Goal: Task Accomplishment & Management: Use online tool/utility

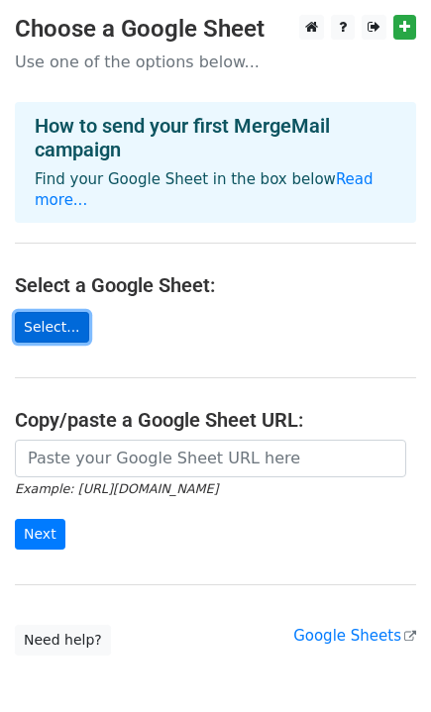
click at [67, 316] on link "Select..." at bounding box center [52, 327] width 74 height 31
click at [50, 330] on link "Select..." at bounding box center [52, 327] width 74 height 31
click at [61, 319] on link "Select..." at bounding box center [52, 327] width 74 height 31
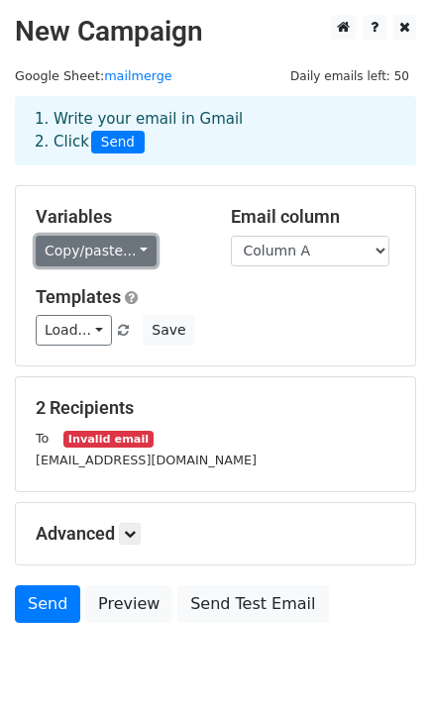
click at [122, 243] on link "Copy/paste..." at bounding box center [96, 251] width 121 height 31
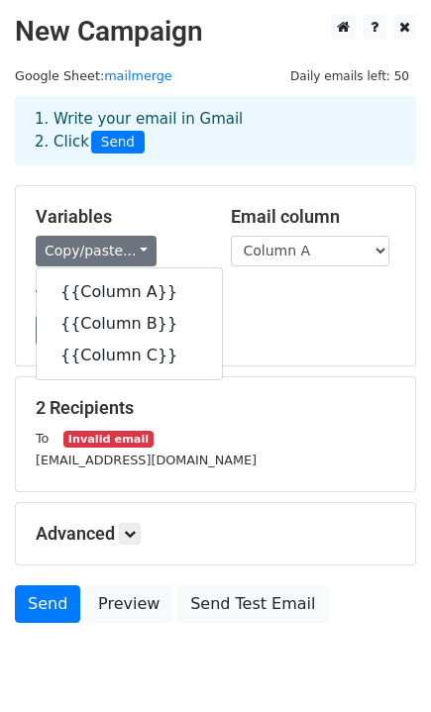
click at [314, 302] on h5 "Templates" at bounding box center [215, 297] width 359 height 22
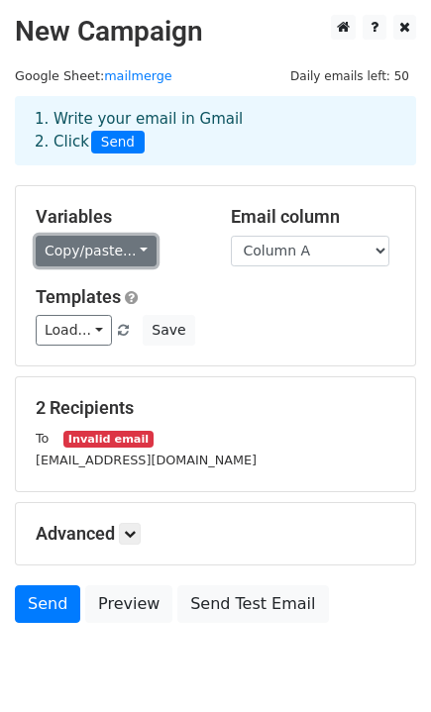
click at [131, 250] on link "Copy/paste..." at bounding box center [96, 251] width 121 height 31
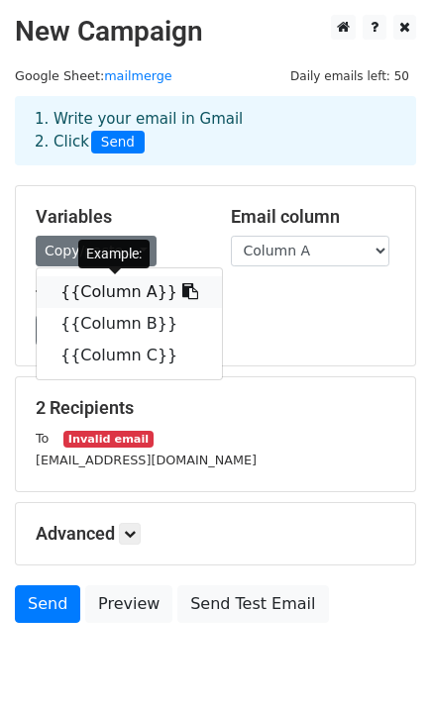
click at [139, 291] on link "{{Column A}}" at bounding box center [129, 292] width 185 height 32
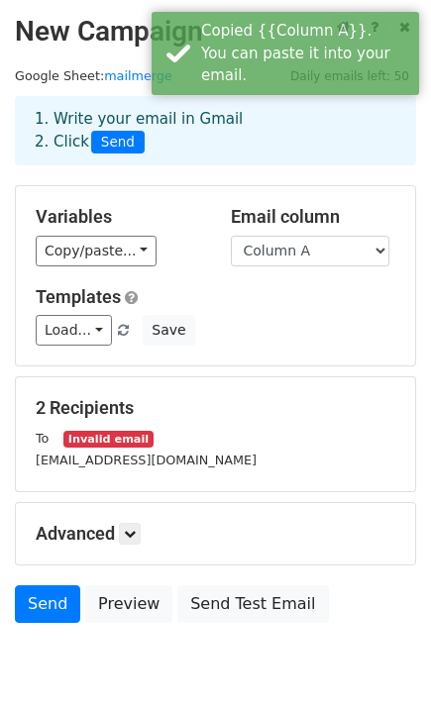
click at [306, 233] on div "Email column Column A Column B Column C" at bounding box center [313, 236] width 195 height 60
click at [306, 251] on select "Column A Column B Column C" at bounding box center [310, 251] width 158 height 31
click at [231, 236] on select "Column A Column B Column C" at bounding box center [310, 251] width 158 height 31
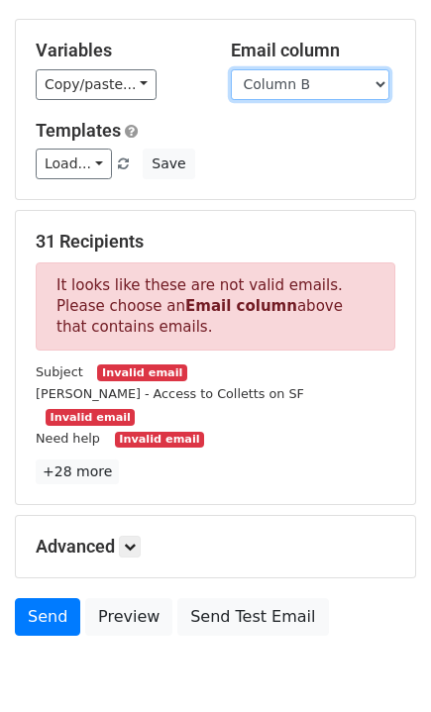
scroll to position [168, 0]
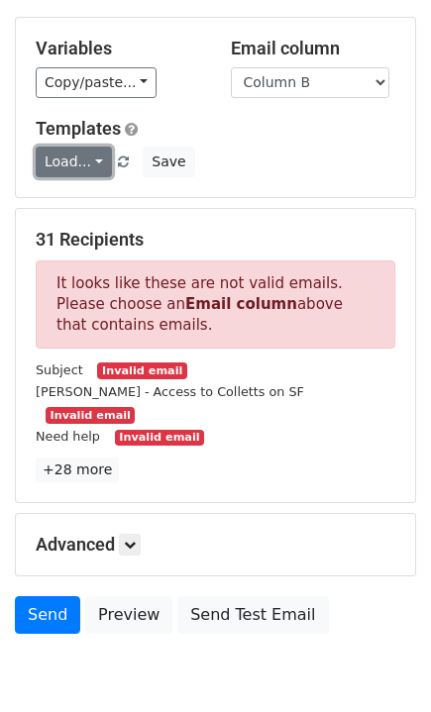
click at [85, 152] on link "Load..." at bounding box center [74, 161] width 76 height 31
click at [247, 124] on h5 "Templates" at bounding box center [215, 129] width 359 height 22
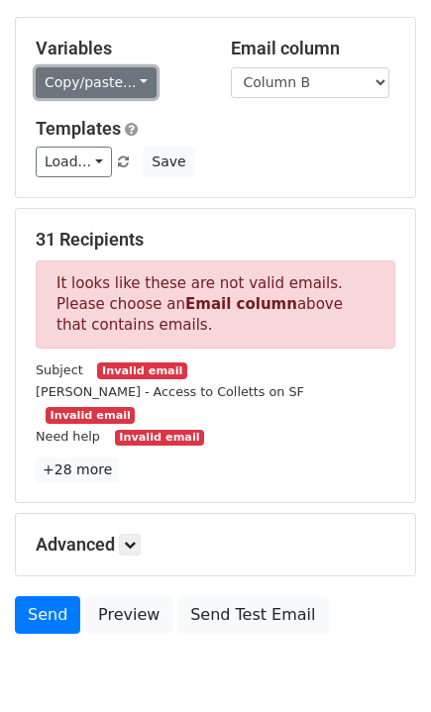
click at [98, 81] on link "Copy/paste..." at bounding box center [96, 82] width 121 height 31
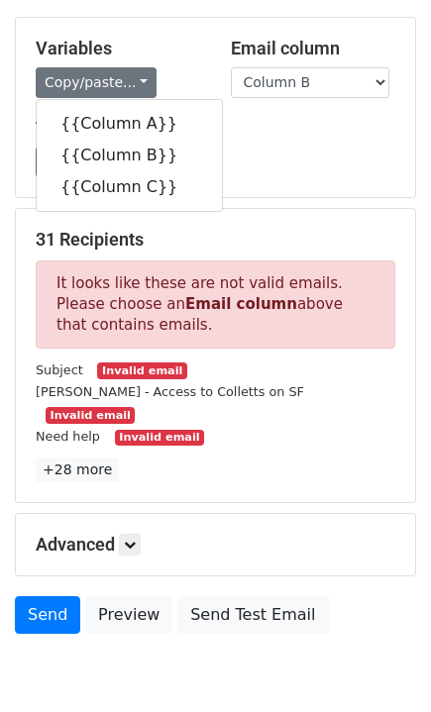
click at [194, 31] on div "Variables Copy/paste... {{Column A}} {{Column B}} {{Column C}} Email column Col…" at bounding box center [215, 107] width 399 height 179
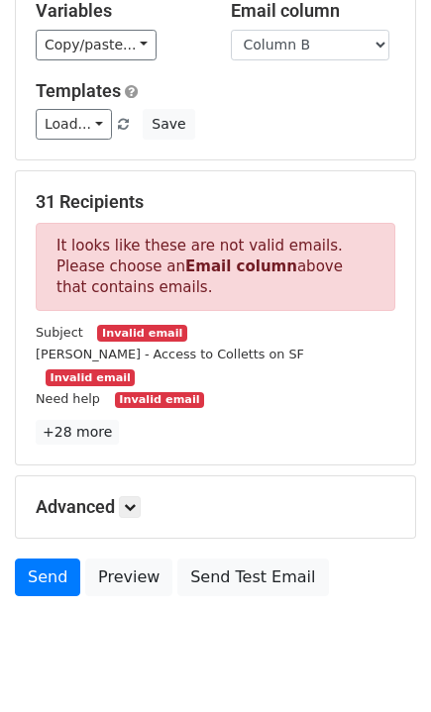
scroll to position [218, 0]
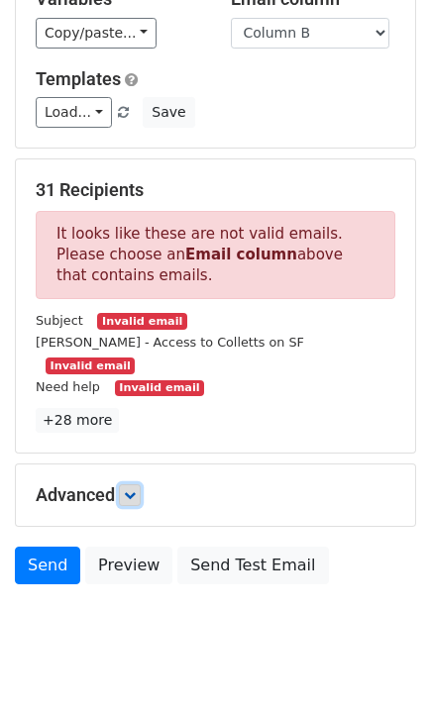
click at [125, 484] on link at bounding box center [130, 495] width 22 height 22
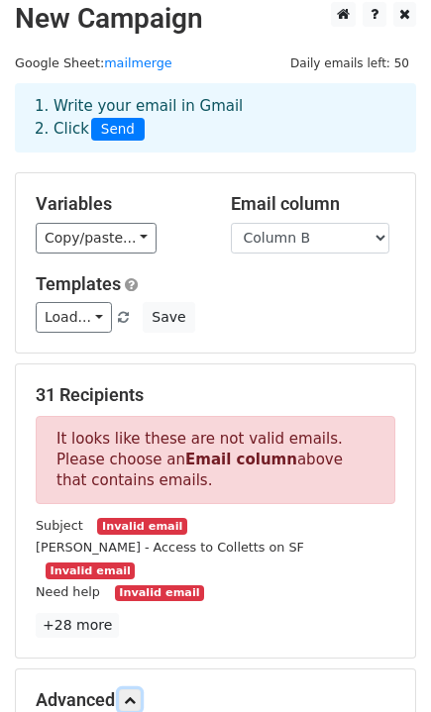
scroll to position [18, 0]
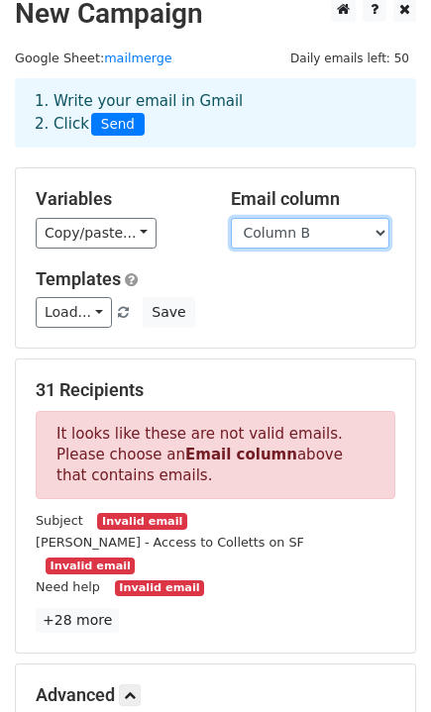
click at [328, 232] on select "Column A Column B Column C" at bounding box center [310, 233] width 158 height 31
select select "Column A"
click at [231, 218] on select "Column A Column B Column C" at bounding box center [310, 233] width 158 height 31
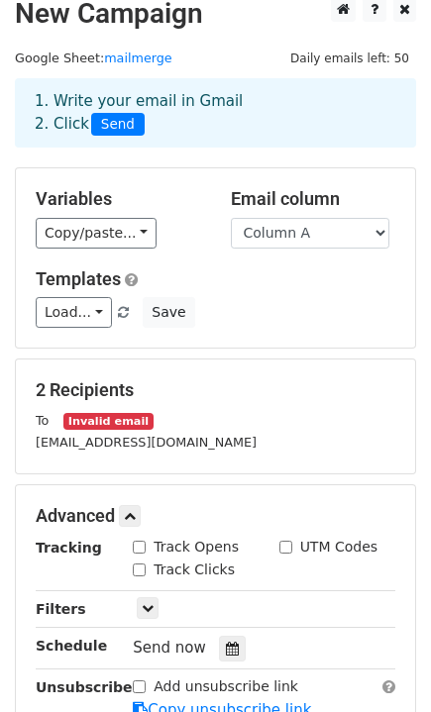
click at [268, 330] on div "Variables Copy/paste... {{Column A}} {{Column B}} {{Column C}} Email column Col…" at bounding box center [215, 257] width 399 height 179
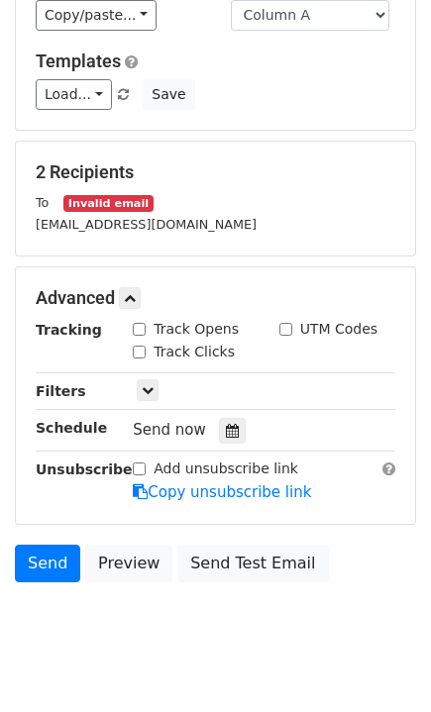
scroll to position [242, 0]
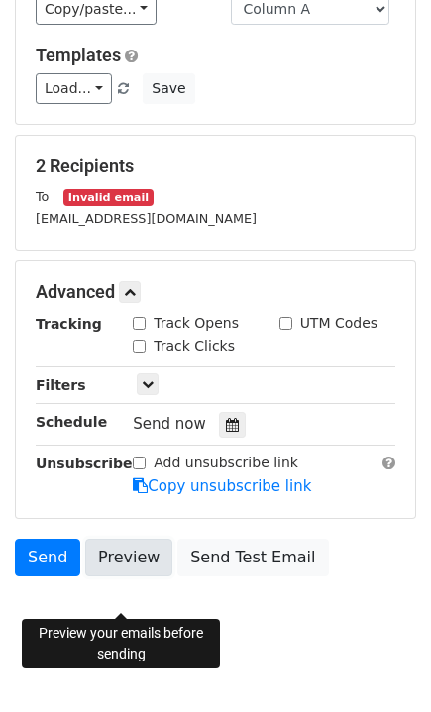
click at [108, 576] on link "Preview" at bounding box center [128, 557] width 87 height 38
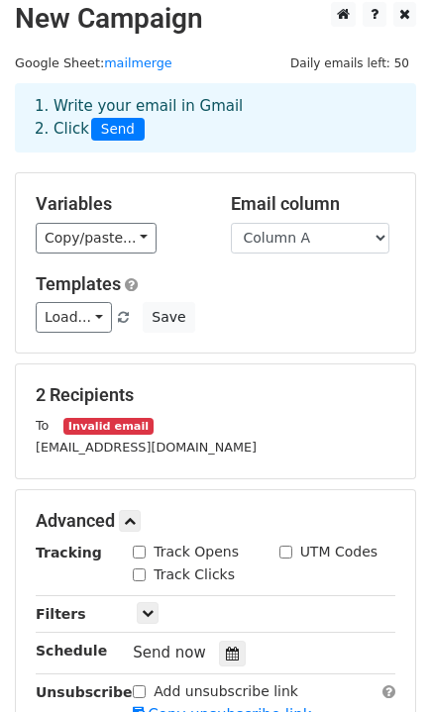
scroll to position [0, 0]
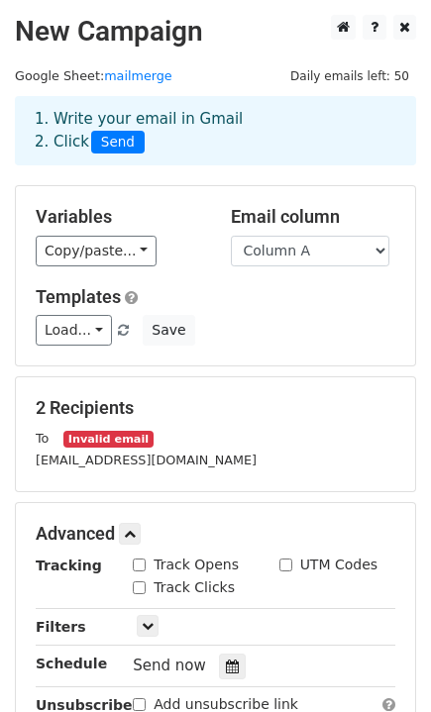
click at [198, 281] on div "Variables Copy/paste... {{Column A}} {{Column B}} {{Column C}} Email column Col…" at bounding box center [215, 275] width 399 height 179
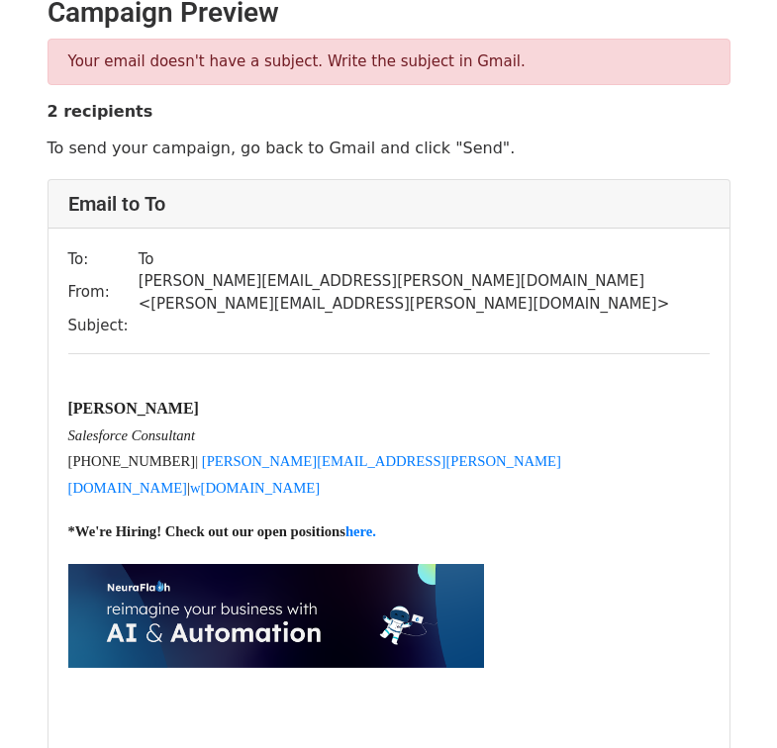
scroll to position [32, 0]
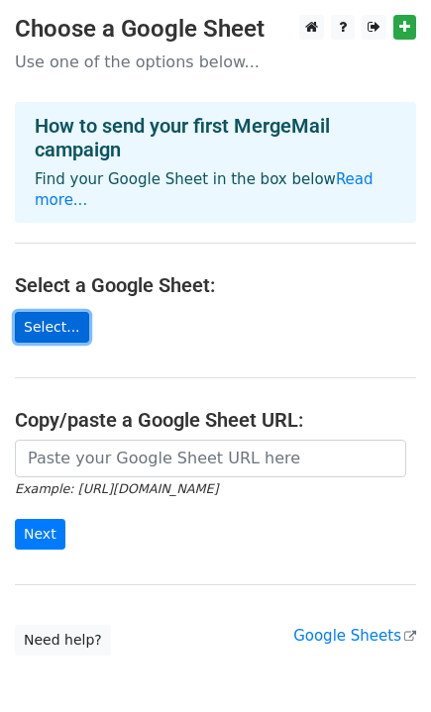
click at [62, 326] on link "Select..." at bounding box center [52, 327] width 74 height 31
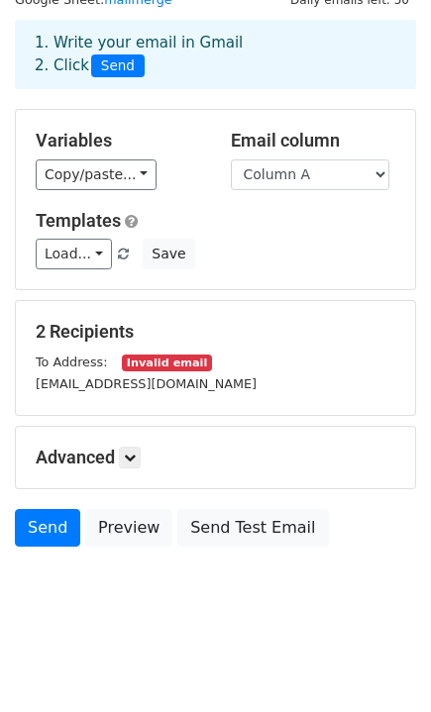
scroll to position [79, 0]
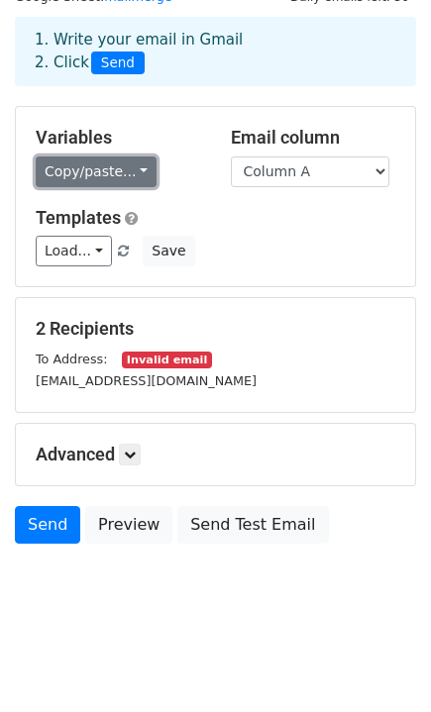
click at [133, 168] on link "Copy/paste..." at bounding box center [96, 171] width 121 height 31
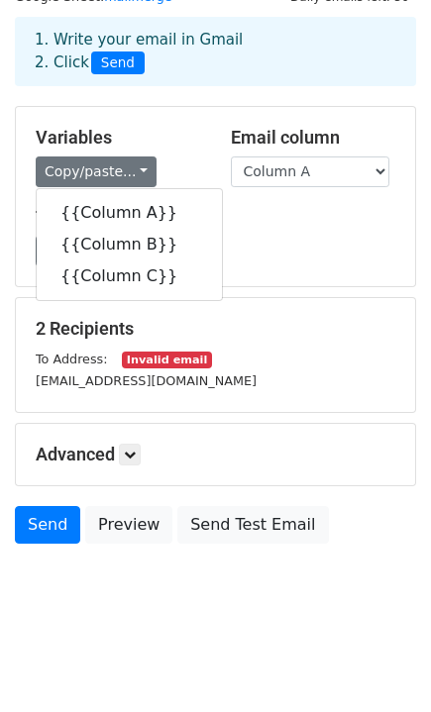
click at [325, 234] on div "Templates Load... No templates saved Save" at bounding box center [215, 237] width 389 height 60
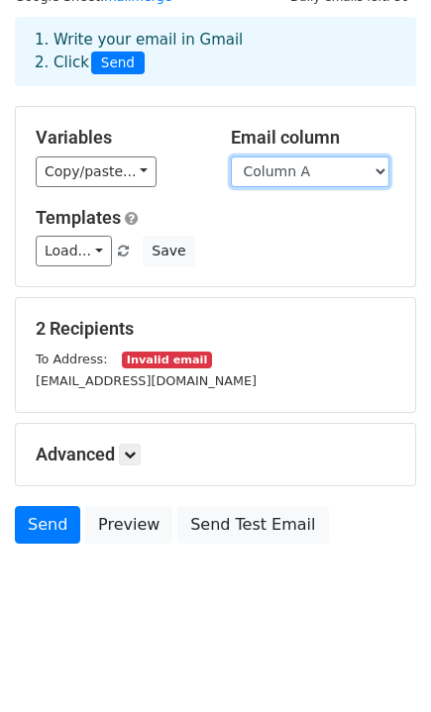
click at [301, 161] on select "Column A Column B Column C" at bounding box center [310, 171] width 158 height 31
click at [231, 156] on select "Column A Column B Column C" at bounding box center [310, 171] width 158 height 31
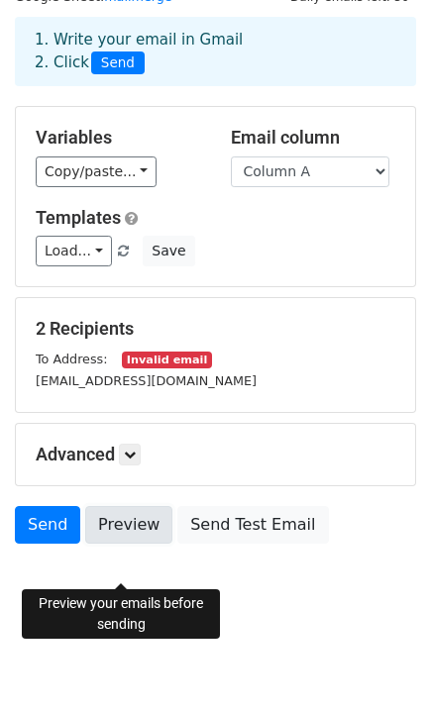
click at [146, 523] on link "Preview" at bounding box center [128, 525] width 87 height 38
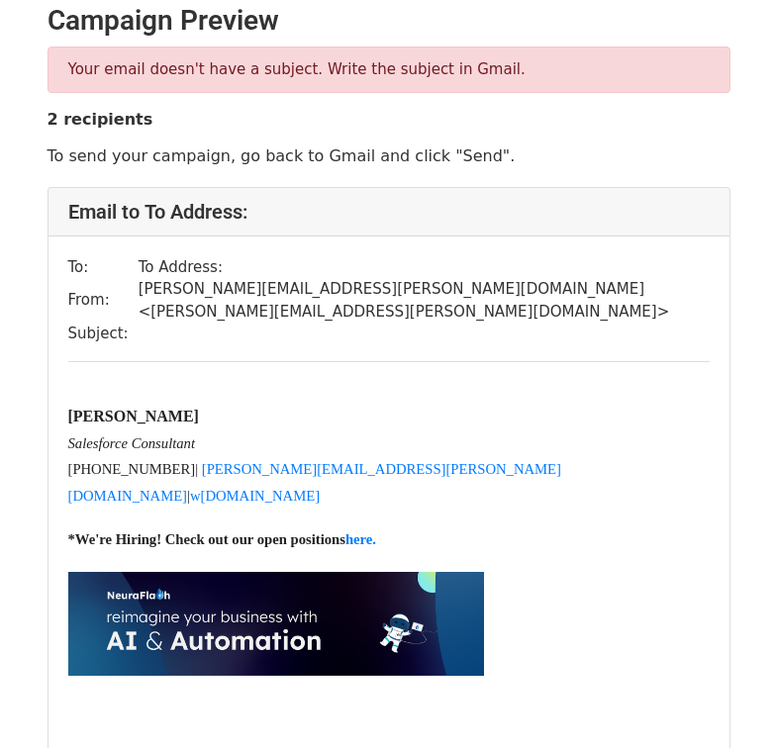
scroll to position [24, 0]
